Goal: Information Seeking & Learning: Learn about a topic

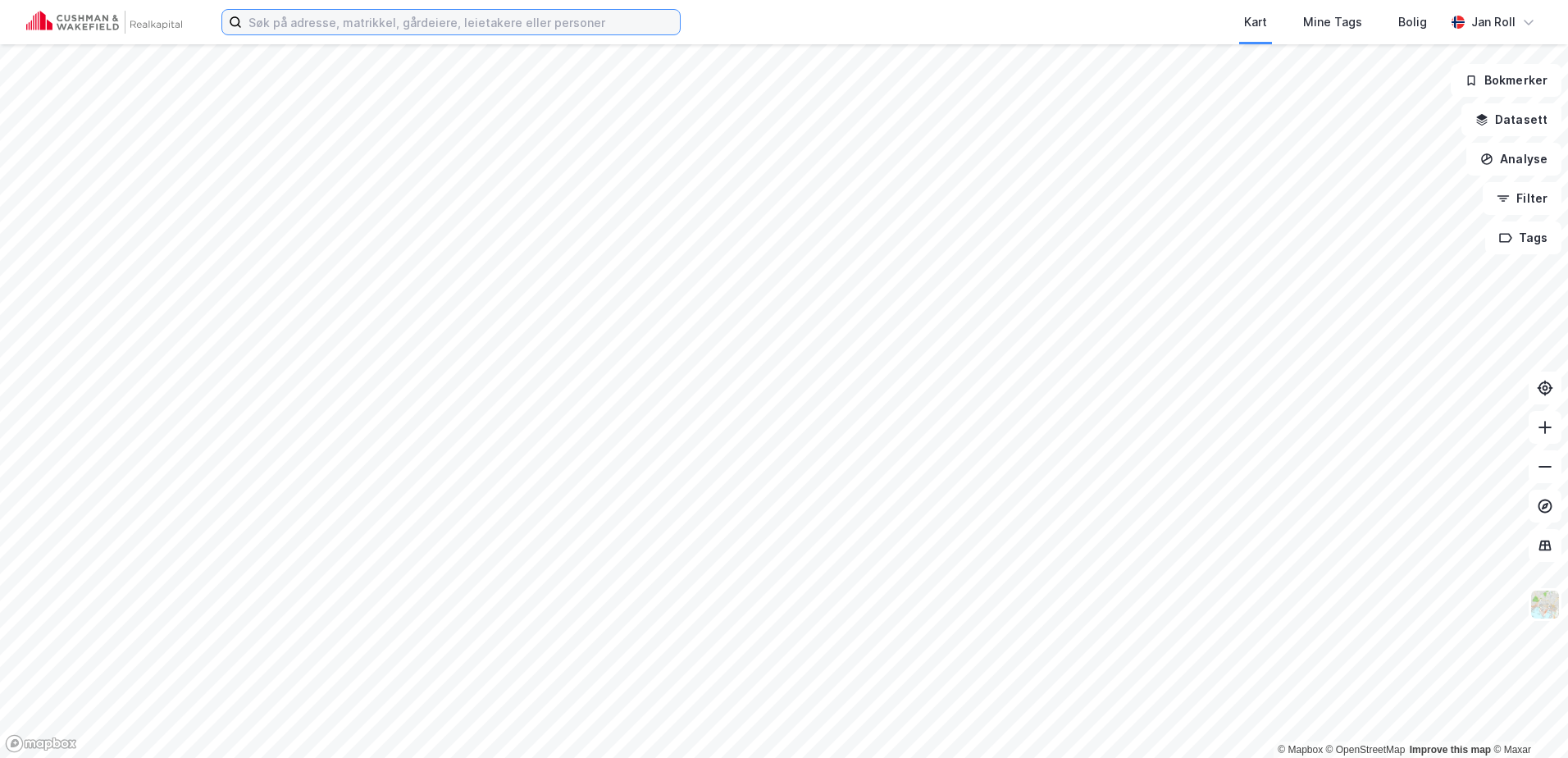
click at [486, 23] on input at bounding box center [461, 22] width 438 height 24
